Goal: Find specific page/section

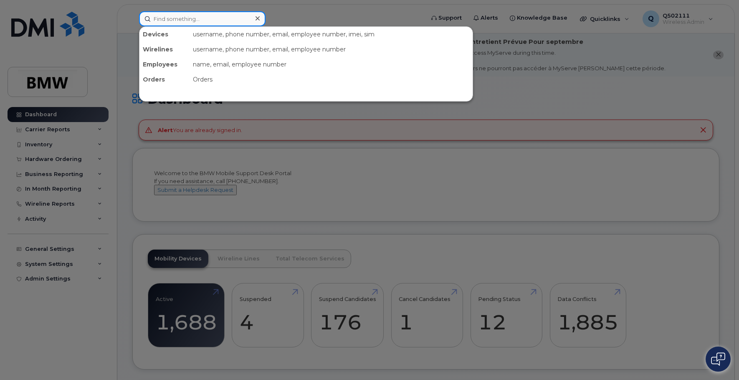
click at [160, 23] on input at bounding box center [202, 18] width 127 height 15
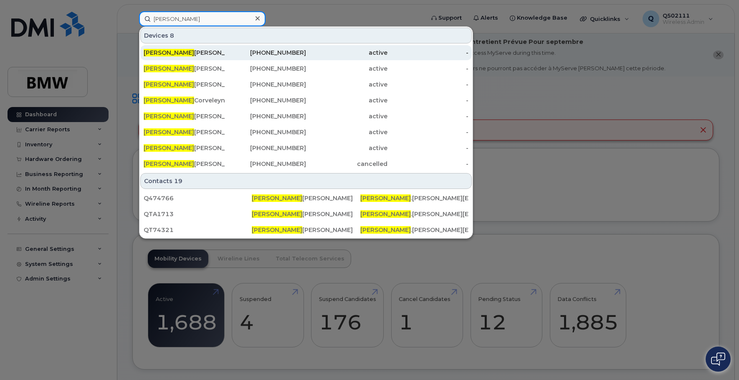
type input "amanda"
click at [203, 53] on div "Amanda Shepard" at bounding box center [184, 52] width 81 height 8
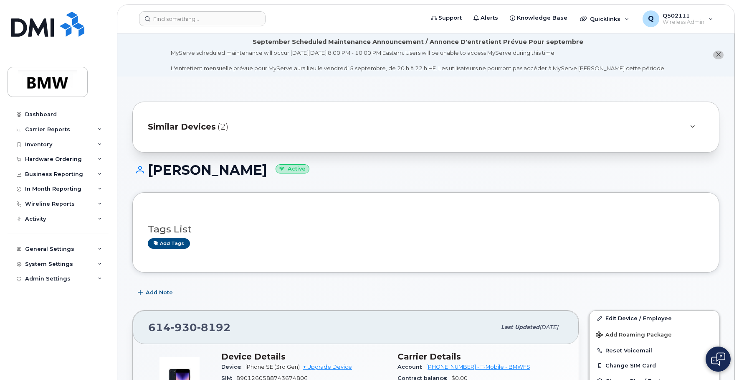
scroll to position [209, 0]
